Goal: Obtain resource: Obtain resource

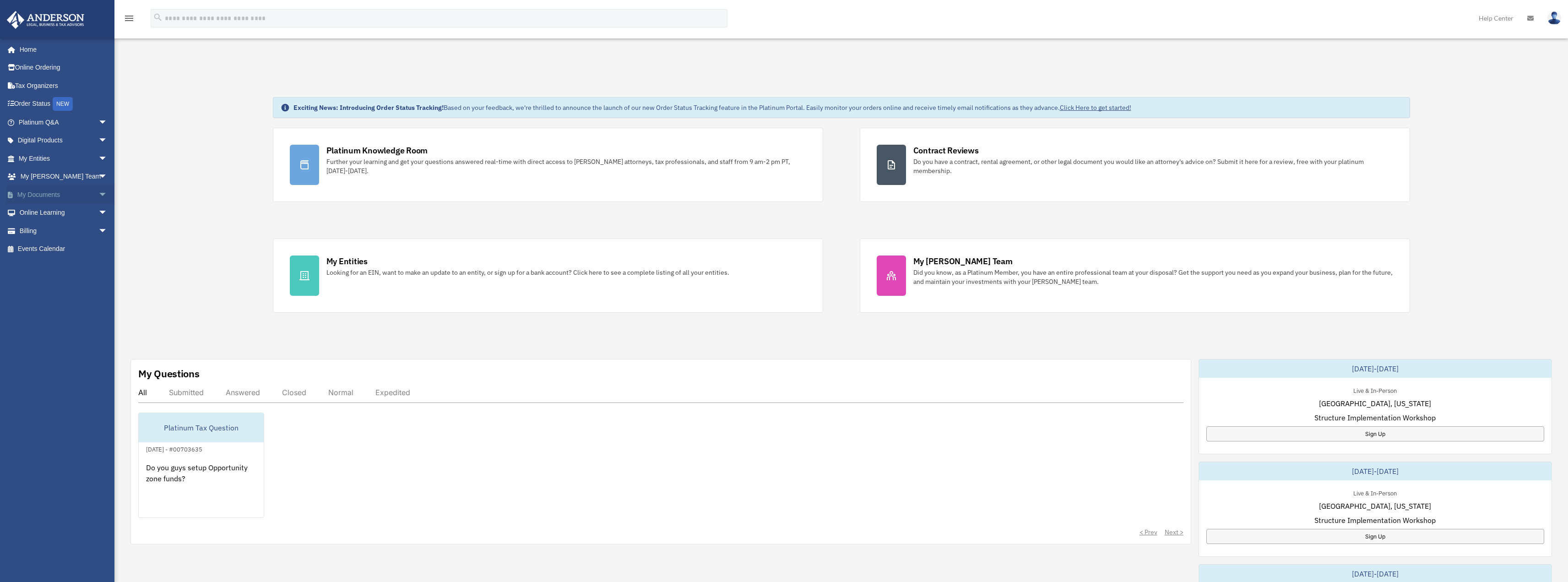
click at [20, 196] on link "My Documents arrow_drop_down" at bounding box center [64, 194] width 115 height 18
click at [98, 197] on span "arrow_drop_down" at bounding box center [108, 194] width 18 height 19
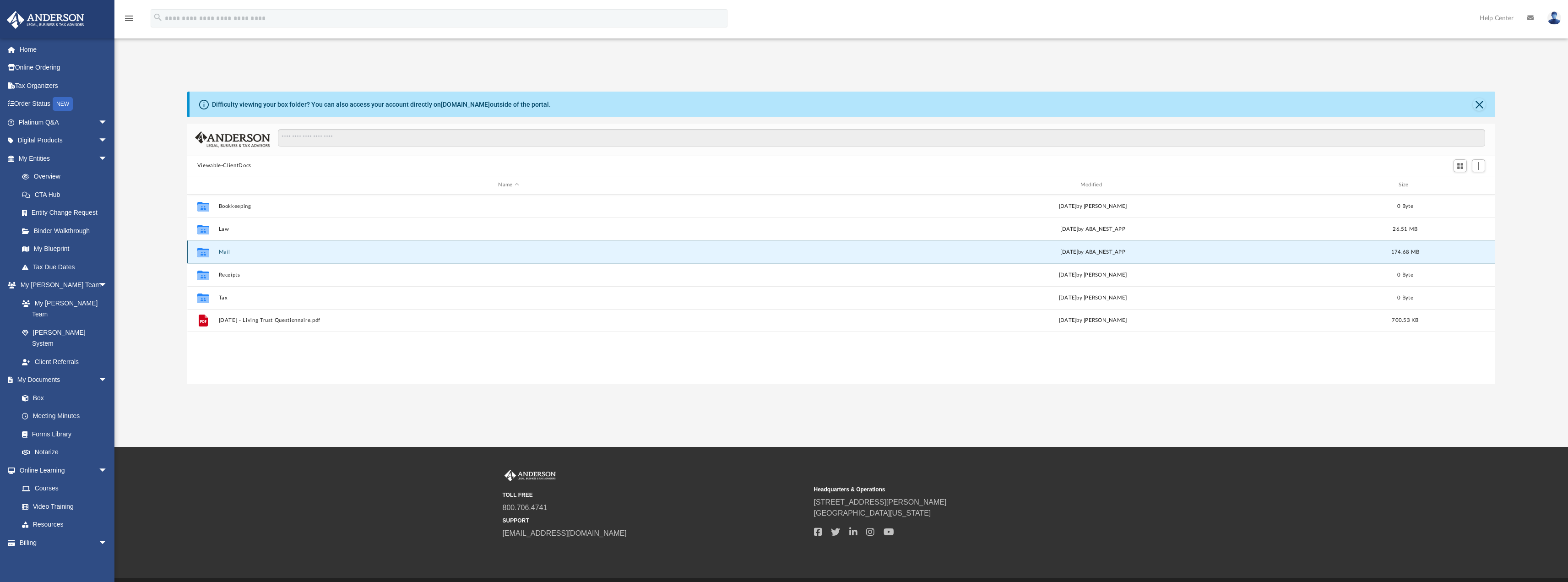
click at [263, 252] on button "Mail" at bounding box center [508, 252] width 580 height 6
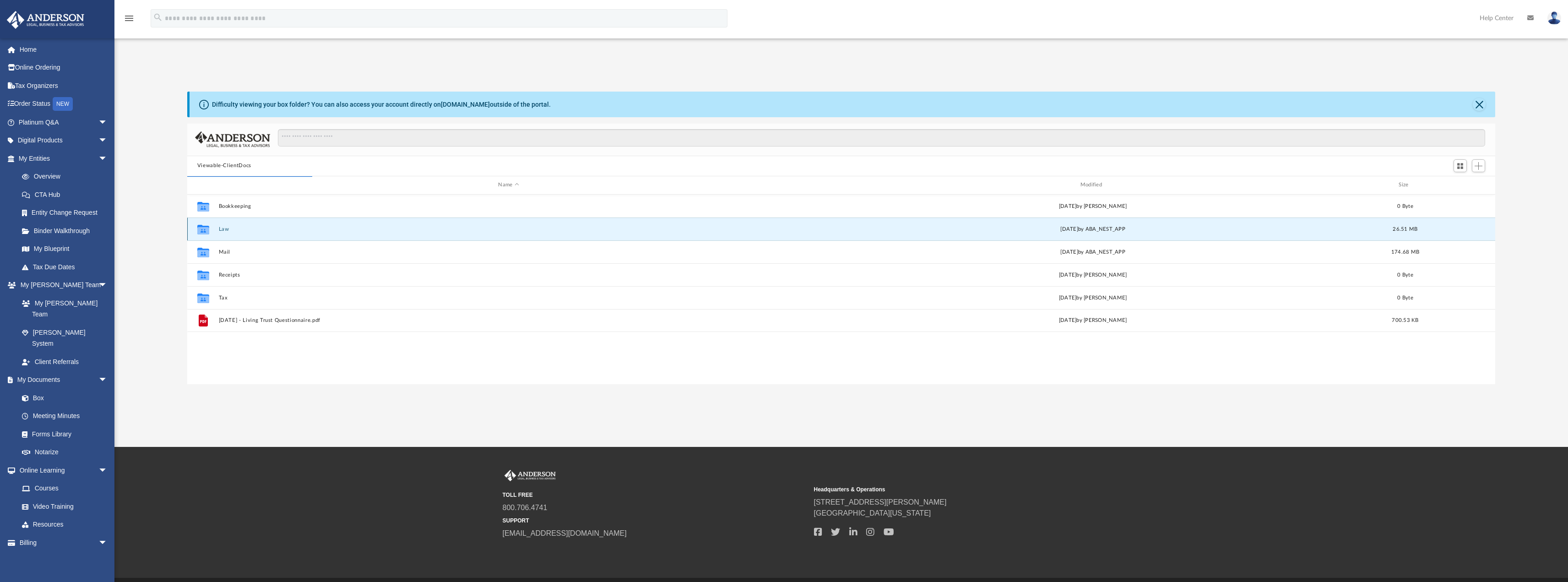
click at [263, 230] on button "Law" at bounding box center [508, 229] width 580 height 6
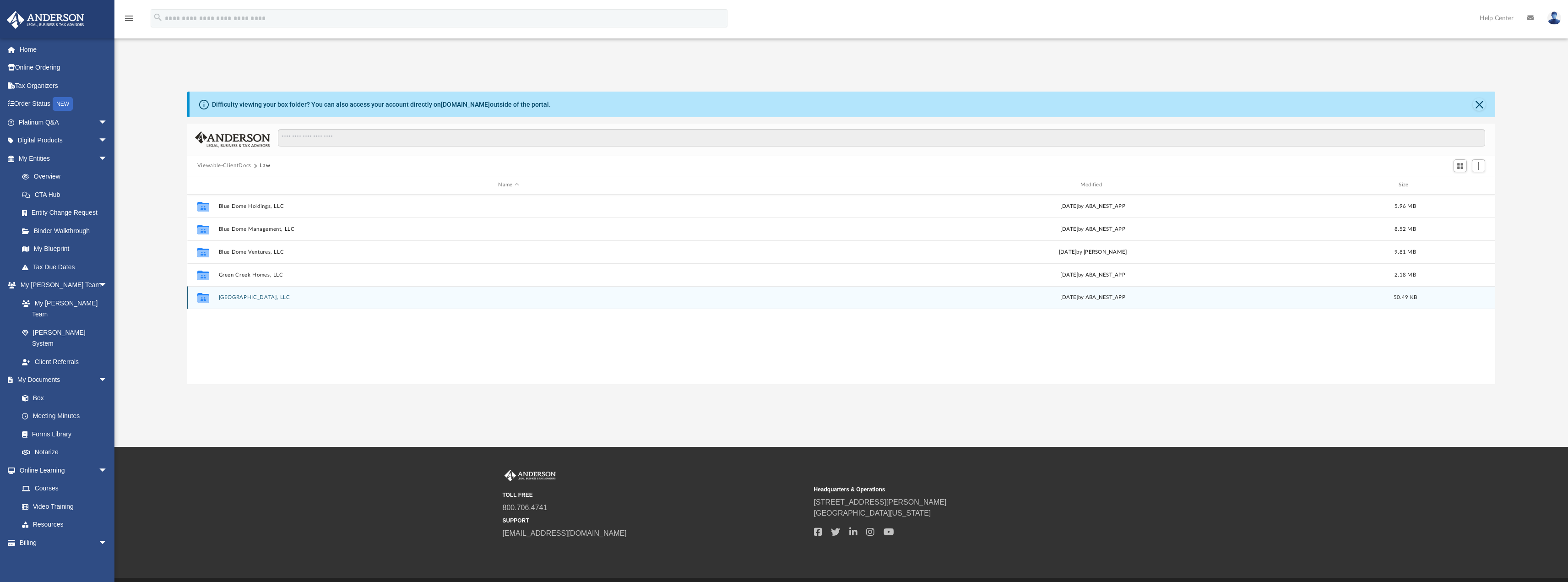
click at [265, 293] on div "Collaborated Folder South Loop Plaza, LLC today by ABA_NEST_APP 50.49 KB" at bounding box center [841, 297] width 1308 height 23
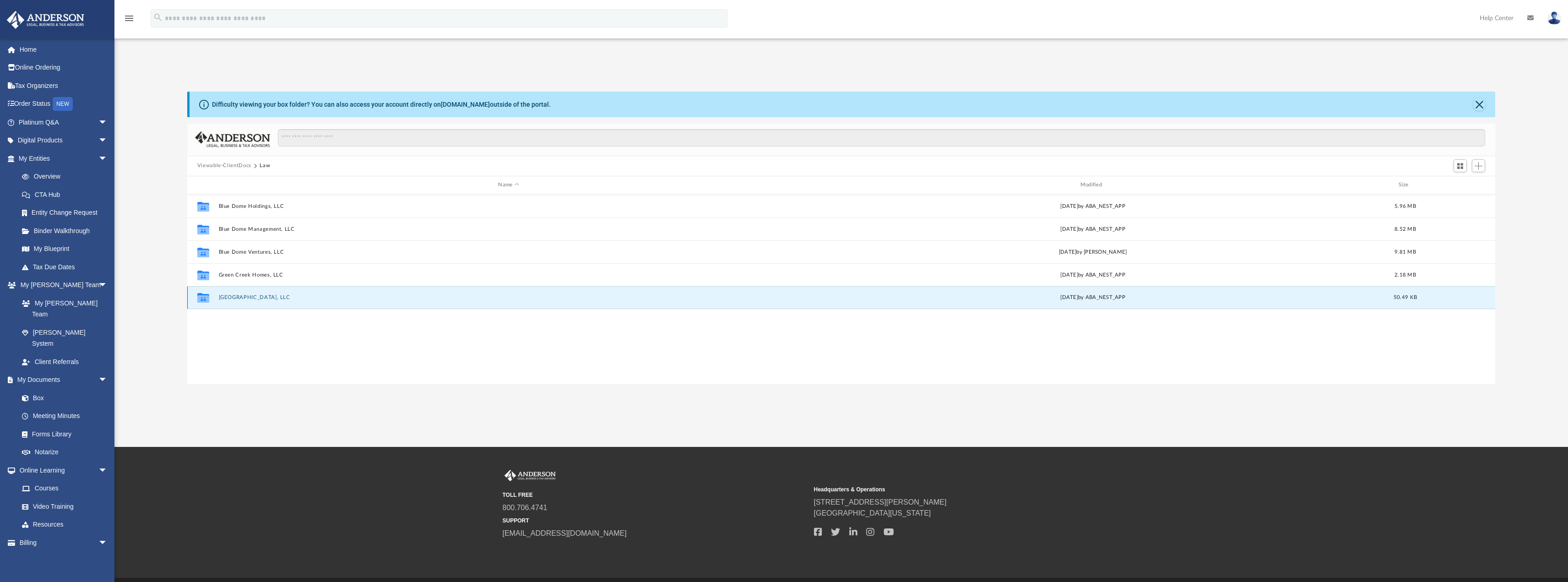
click at [249, 300] on button "South Loop Plaza, LLC" at bounding box center [508, 298] width 580 height 6
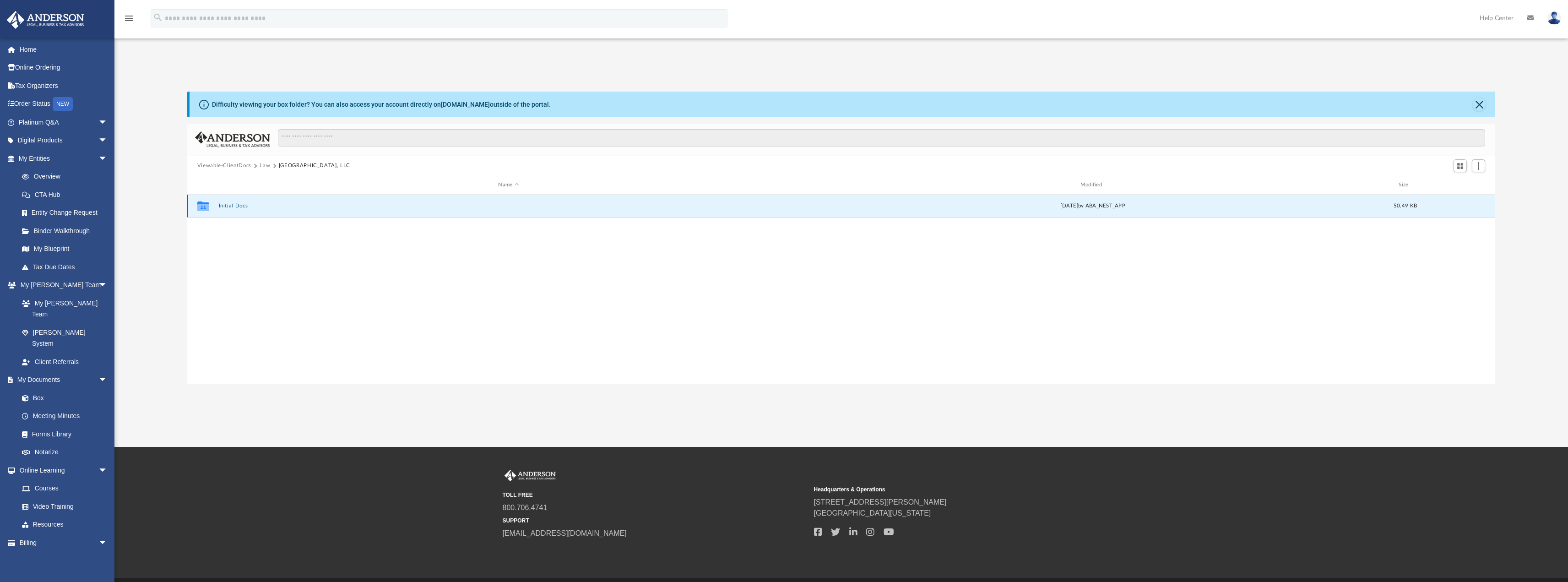
click at [232, 207] on button "Initial Docs" at bounding box center [508, 206] width 580 height 6
click at [268, 208] on button "South Loop Plaza LLC - EIN Notice.pdf" at bounding box center [508, 206] width 580 height 6
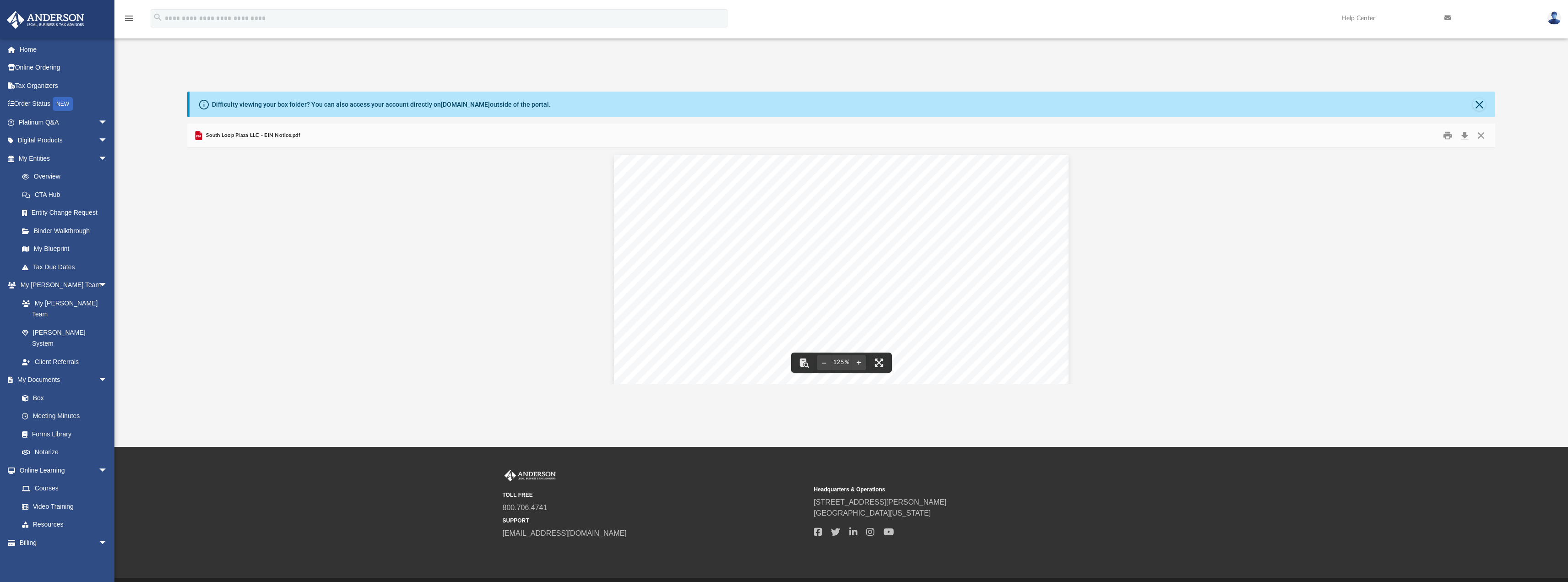
scroll to position [28, 0]
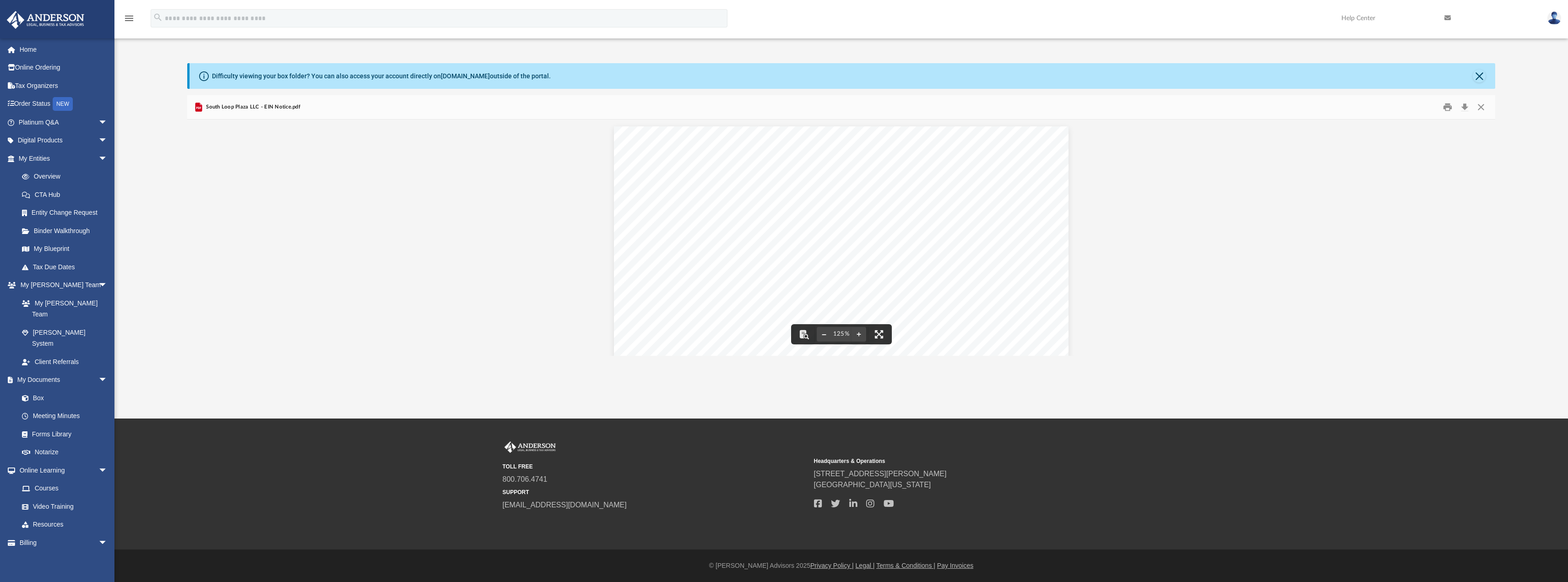
click at [823, 334] on button "File preview" at bounding box center [824, 334] width 15 height 20
click at [823, 333] on button "File preview" at bounding box center [824, 334] width 15 height 20
click at [1446, 106] on button "Print" at bounding box center [1448, 106] width 18 height 14
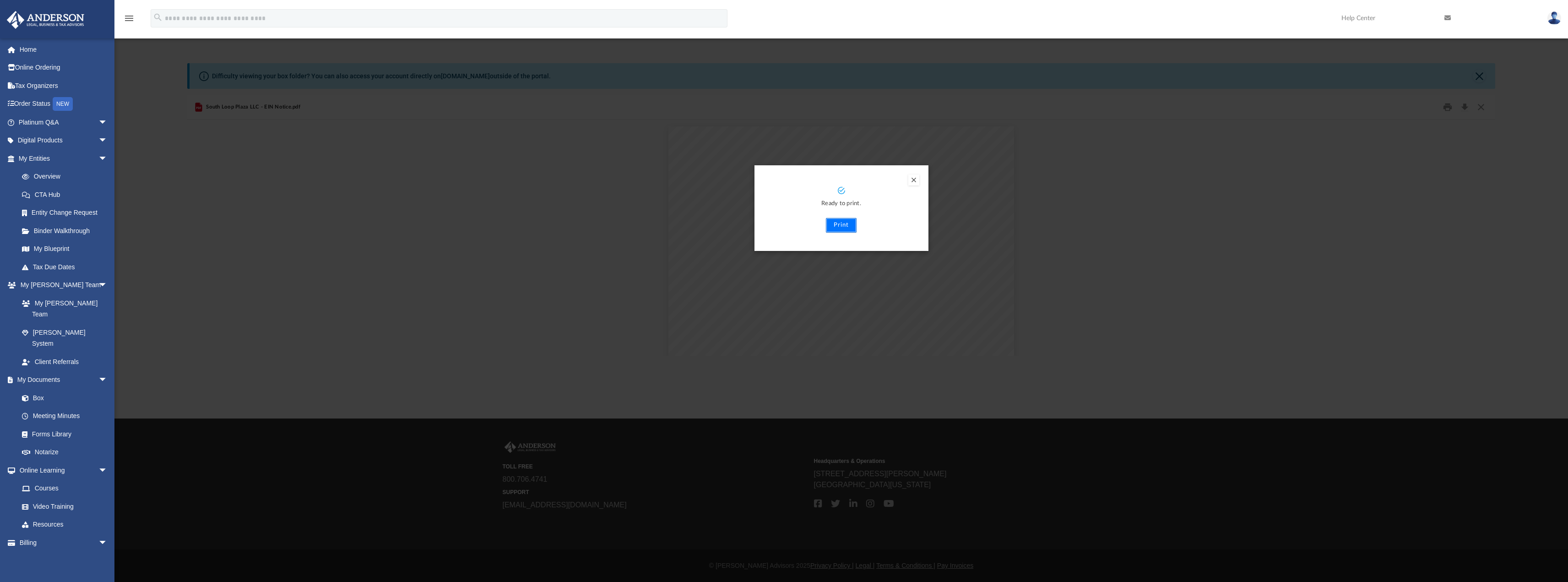
click at [840, 224] on button "Print" at bounding box center [841, 225] width 31 height 15
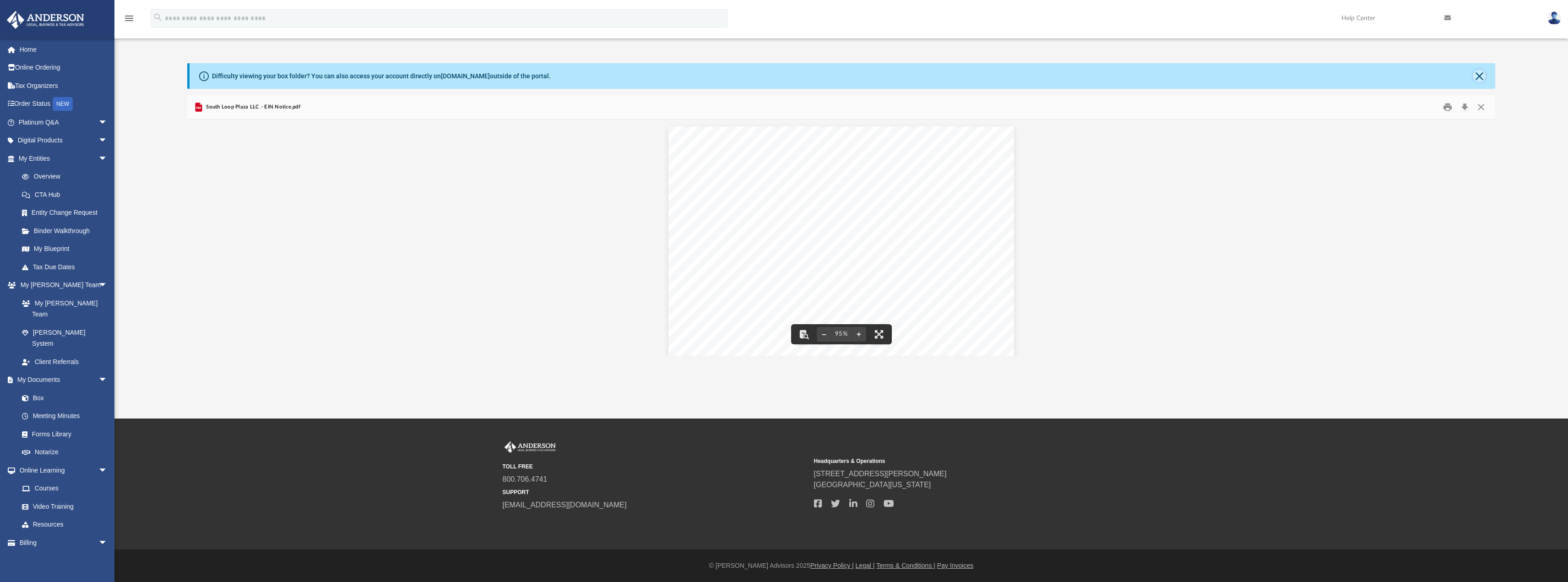
click at [1482, 74] on button "Close" at bounding box center [1479, 76] width 13 height 13
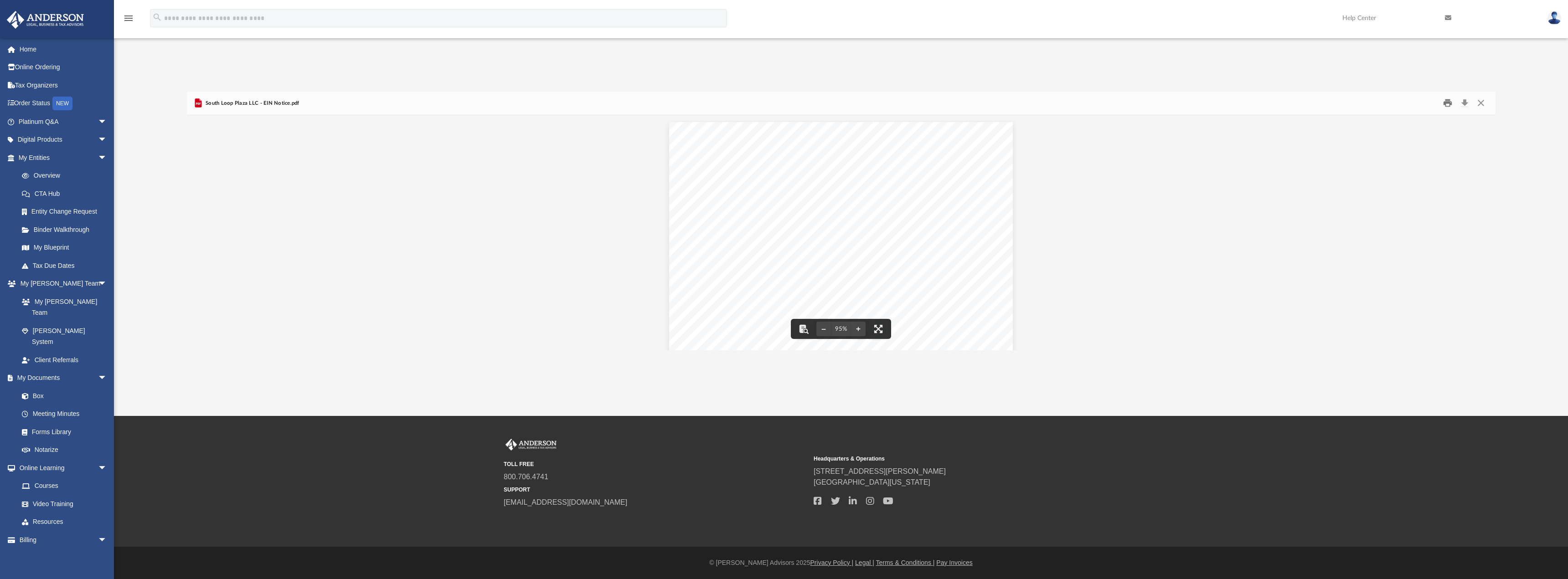
click at [1449, 106] on button "Print" at bounding box center [1447, 103] width 18 height 14
click at [1482, 103] on button "Close" at bounding box center [1480, 103] width 16 height 14
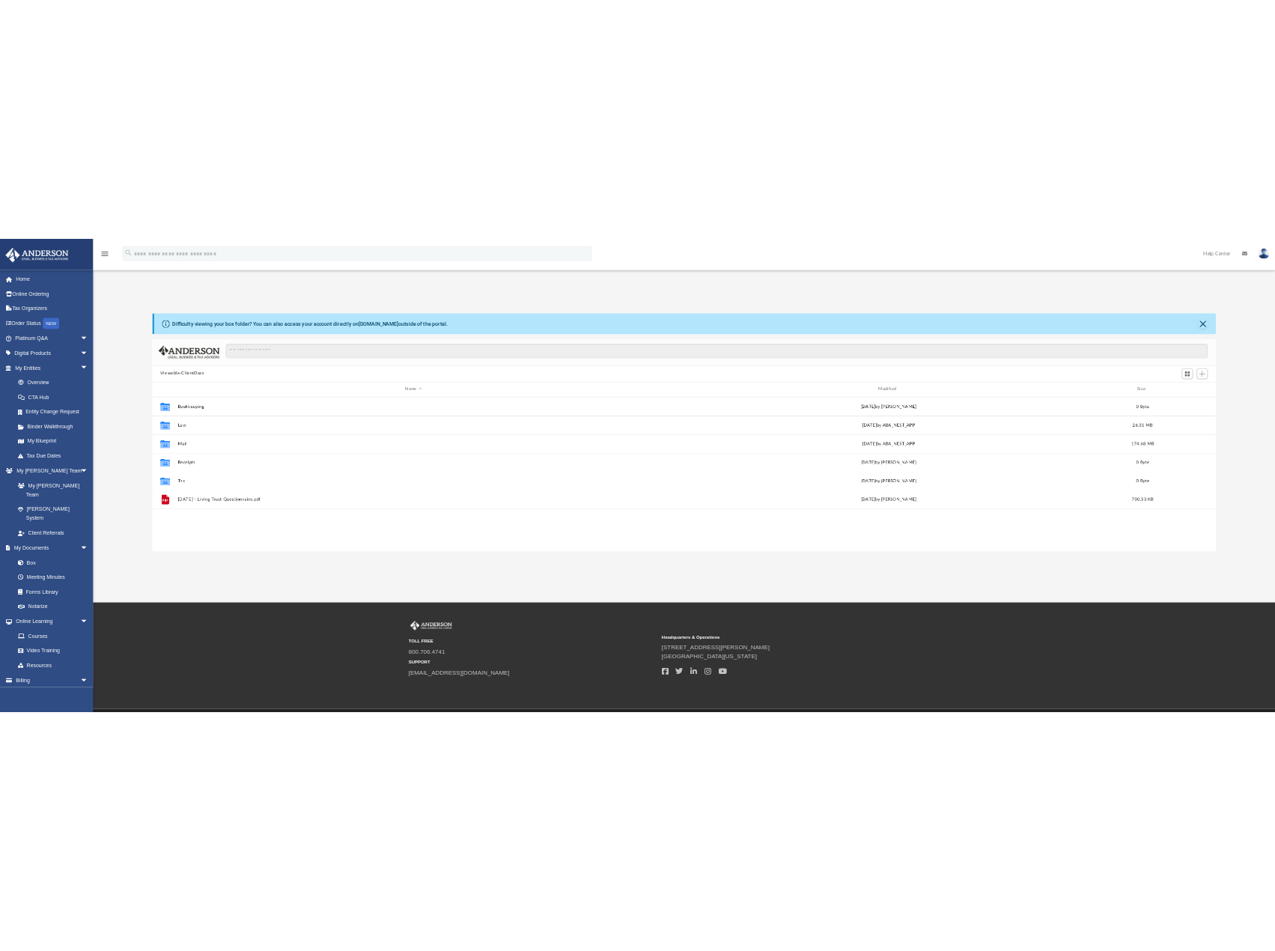
scroll to position [329, 2128]
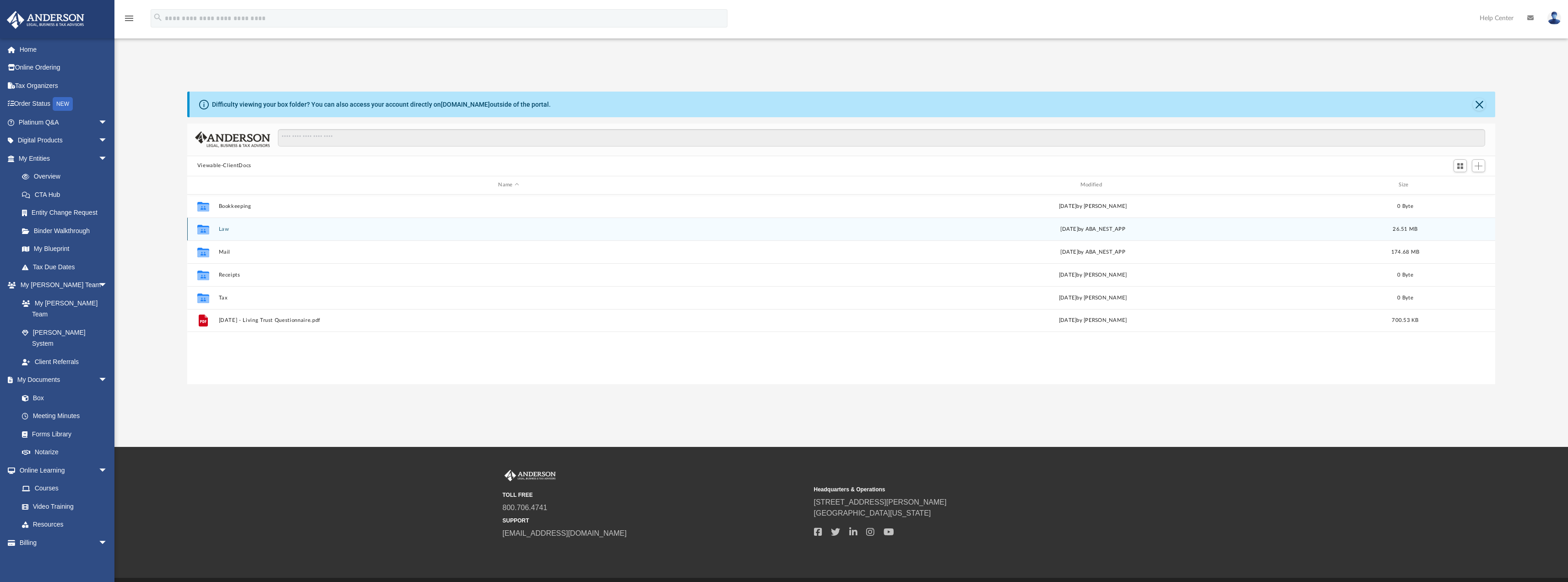
click at [274, 230] on button "Law" at bounding box center [508, 229] width 580 height 6
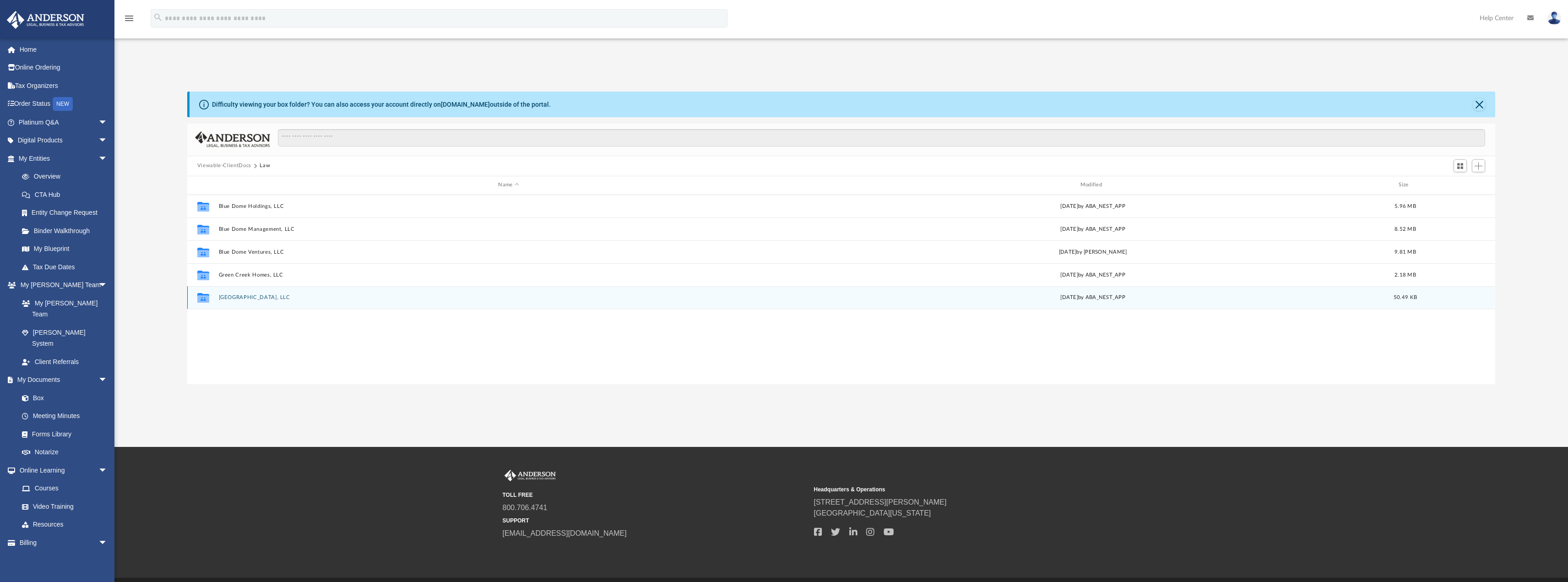
click at [291, 303] on div "Collaborated Folder South Loop Plaza, LLC today by ABA_NEST_APP 50.49 KB" at bounding box center [841, 297] width 1308 height 23
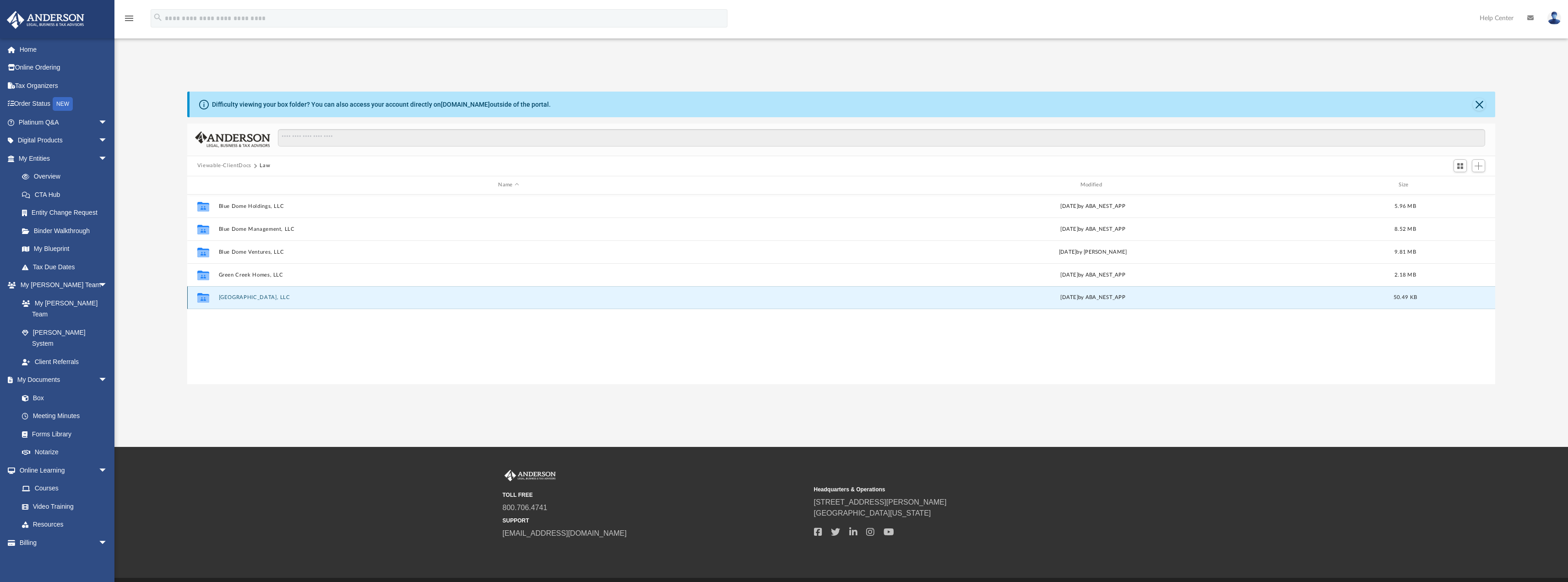
click at [271, 296] on button "South Loop Plaza, LLC" at bounding box center [508, 298] width 580 height 6
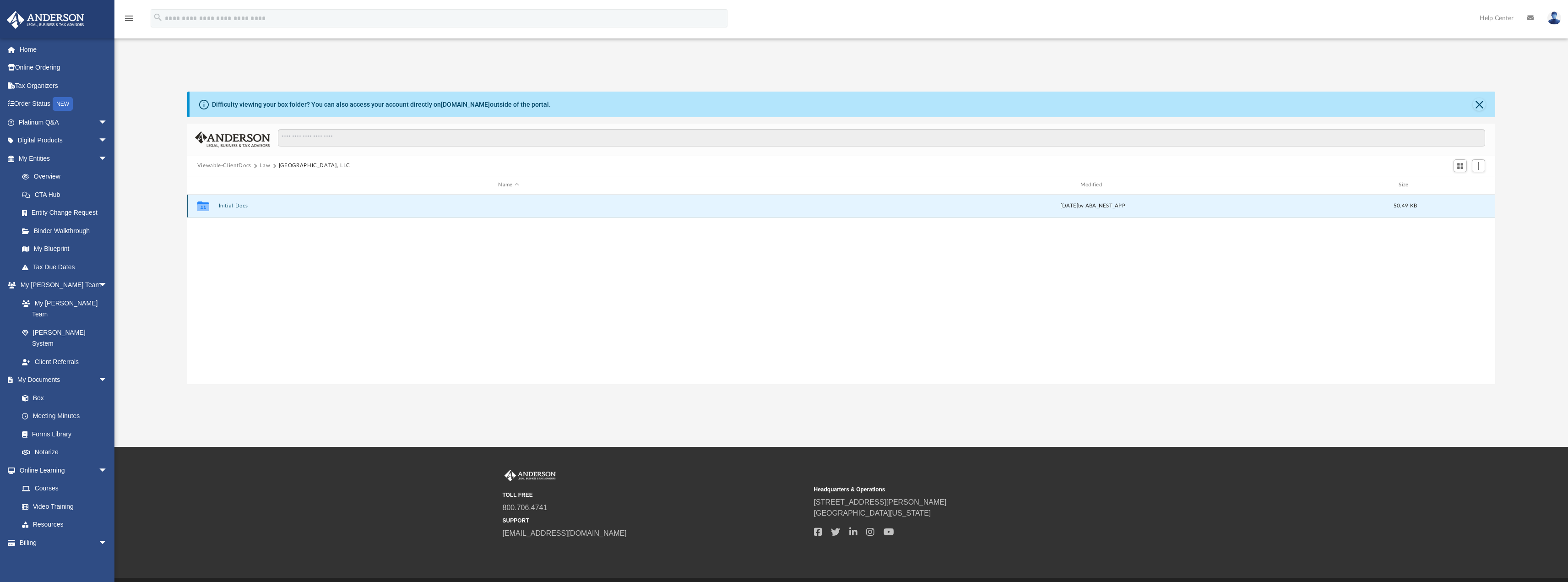
click at [243, 206] on button "Initial Docs" at bounding box center [508, 206] width 580 height 6
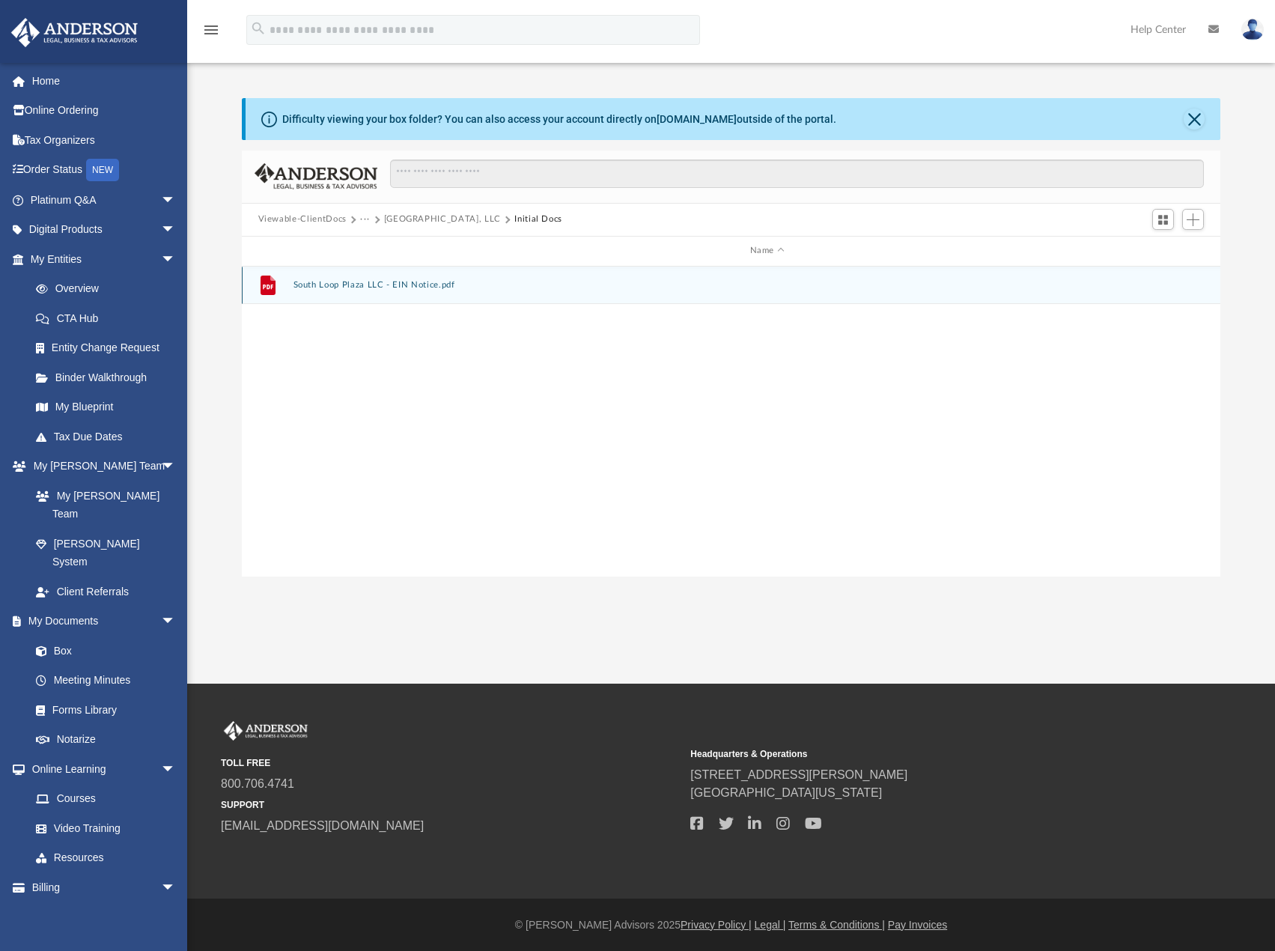
scroll to position [329, 967]
